Goal: Task Accomplishment & Management: Manage account settings

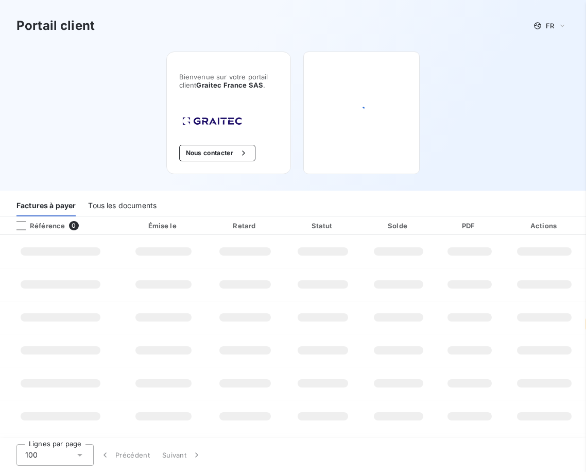
select select "fr"
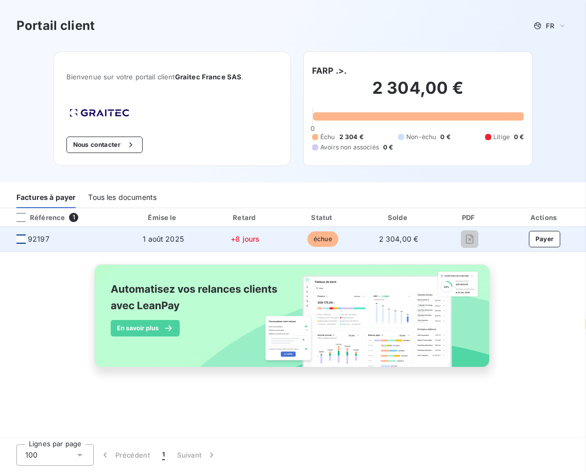
click at [19, 239] on div at bounding box center [20, 238] width 9 height 9
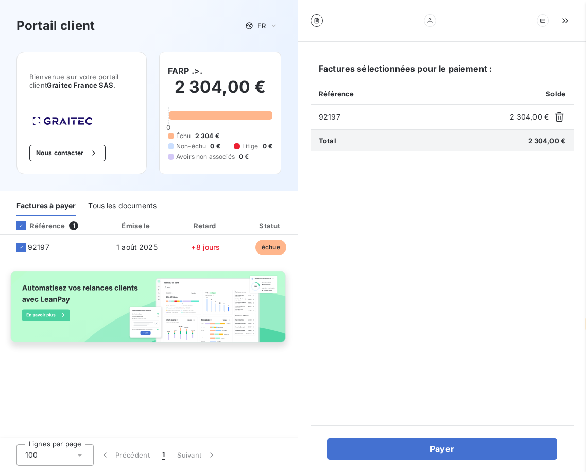
click at [116, 204] on div "Tous les documents" at bounding box center [122, 206] width 69 height 22
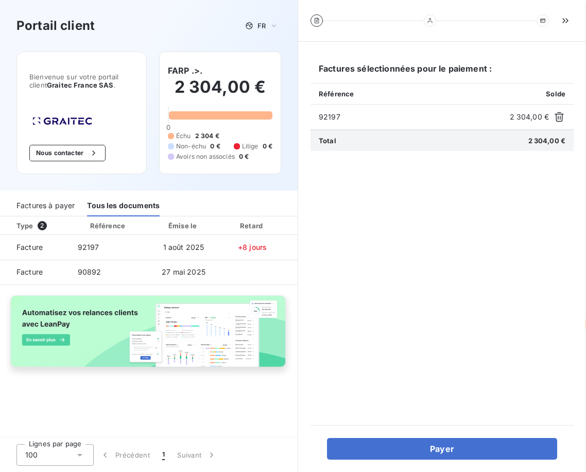
click at [47, 204] on div "Factures à payer" at bounding box center [45, 206] width 58 height 22
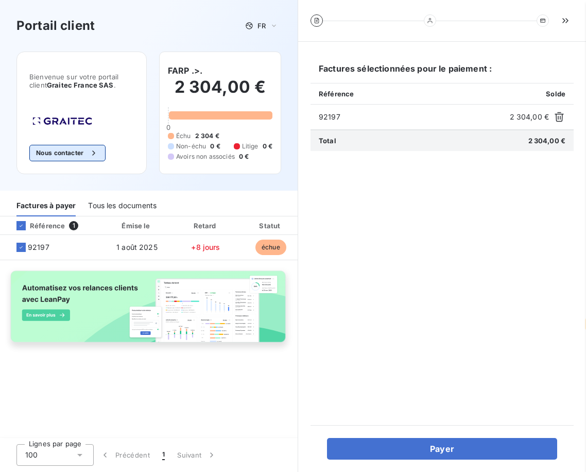
click at [72, 149] on button "Nous contacter" at bounding box center [67, 153] width 76 height 16
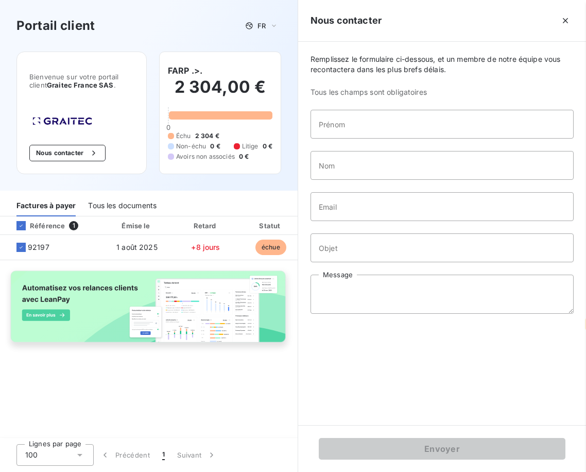
click at [61, 81] on span "Graitec France SAS" at bounding box center [80, 85] width 67 height 8
click at [46, 225] on div "Référence" at bounding box center [36, 225] width 57 height 9
click at [119, 204] on div "Tous les documents" at bounding box center [122, 206] width 69 height 22
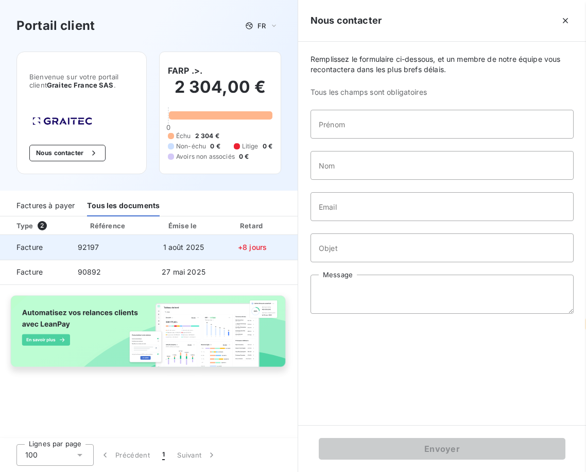
click at [85, 245] on span "92197" at bounding box center [89, 247] width 22 height 9
click at [186, 247] on span "1 août 2025" at bounding box center [183, 247] width 41 height 9
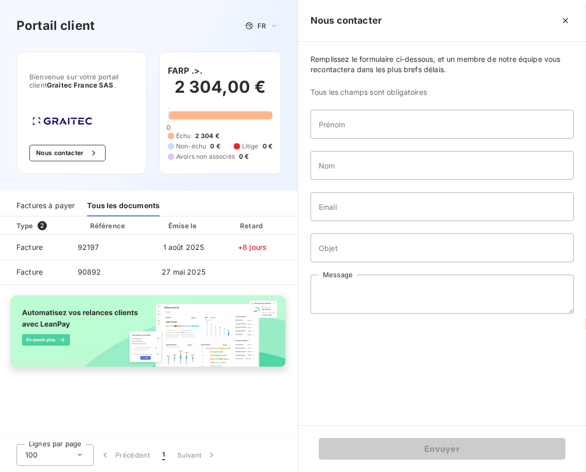
click at [64, 204] on div "Factures à payer" at bounding box center [45, 206] width 58 height 22
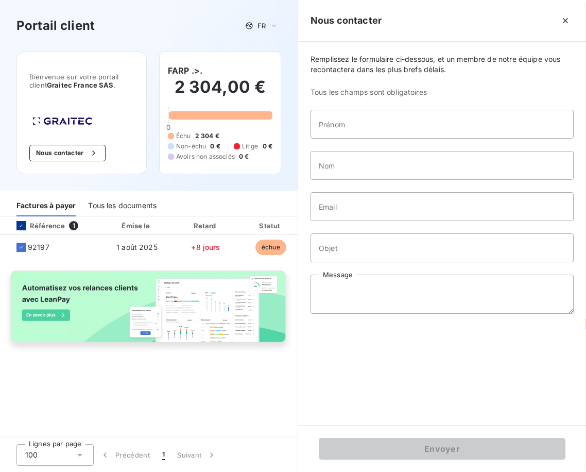
click at [19, 226] on icon at bounding box center [21, 226] width 6 height 6
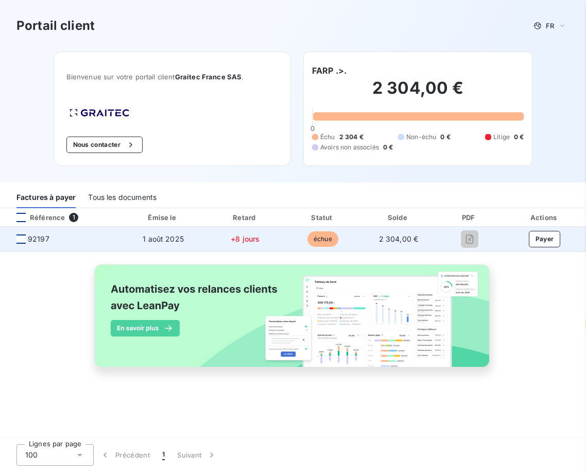
click at [19, 241] on div at bounding box center [20, 238] width 9 height 9
